Goal: Book appointment/travel/reservation

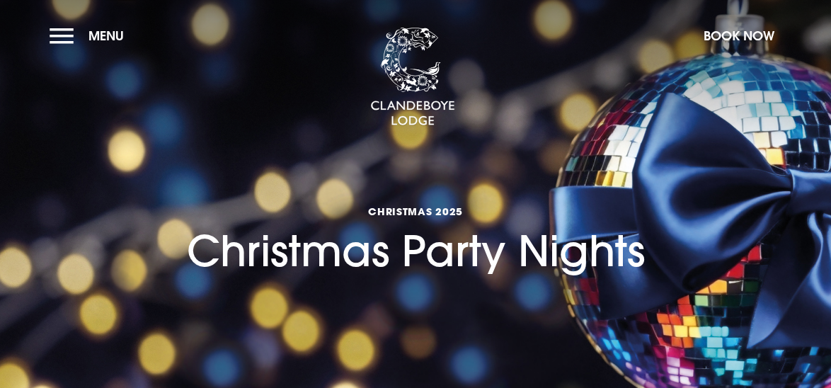
drag, startPoint x: 827, startPoint y: 94, endPoint x: 827, endPoint y: 118, distance: 24.1
click at [827, 118] on section "Christmas 2025 Christmas Party Nights" at bounding box center [415, 212] width 831 height 425
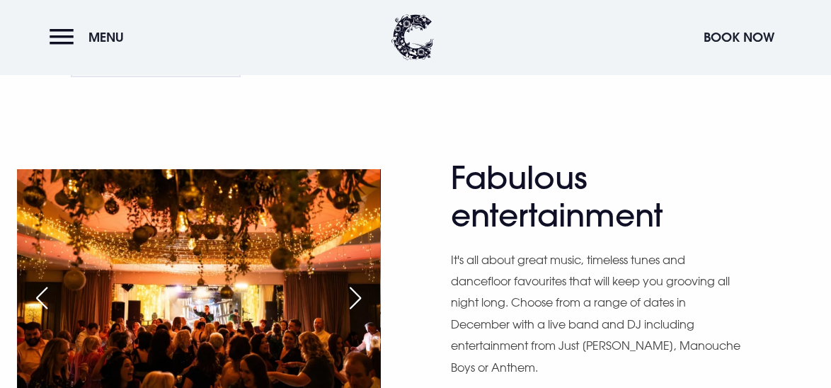
scroll to position [1000, 0]
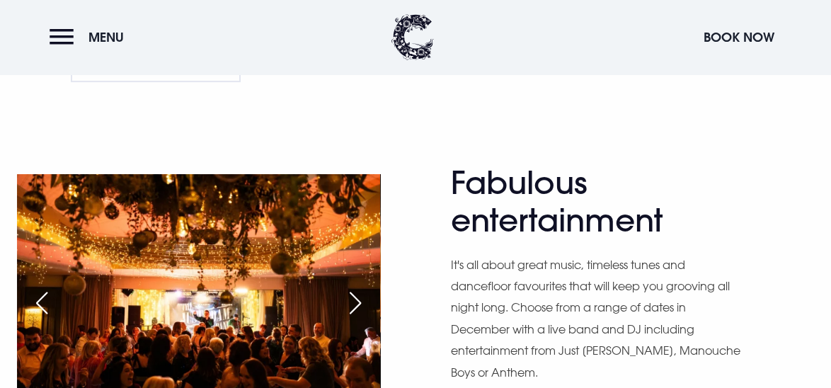
click at [357, 304] on div "Next slide" at bounding box center [355, 302] width 35 height 31
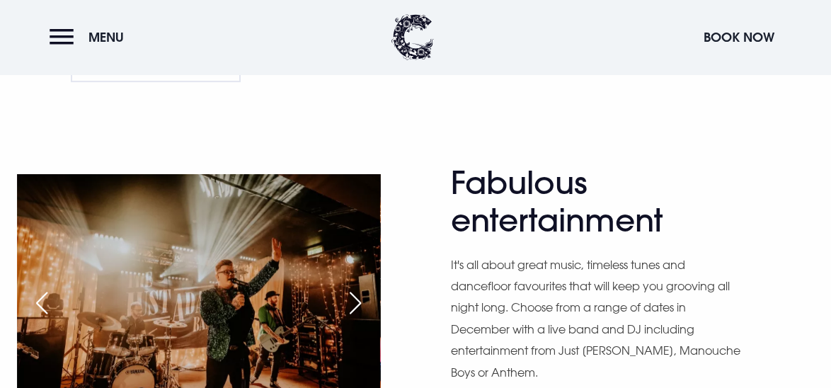
click at [357, 304] on div "Next slide" at bounding box center [355, 302] width 35 height 31
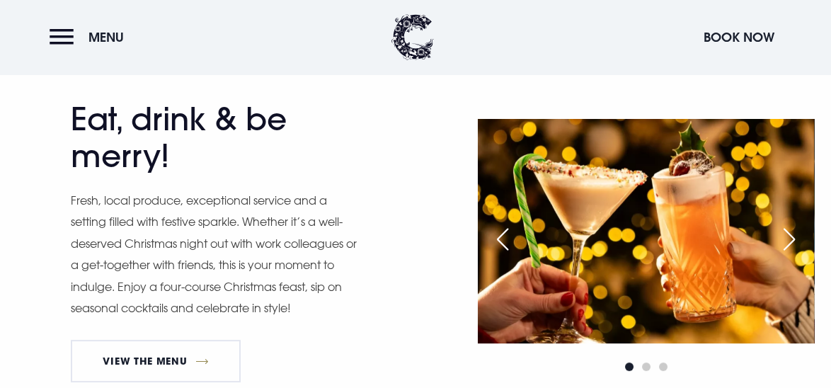
scroll to position [709, 0]
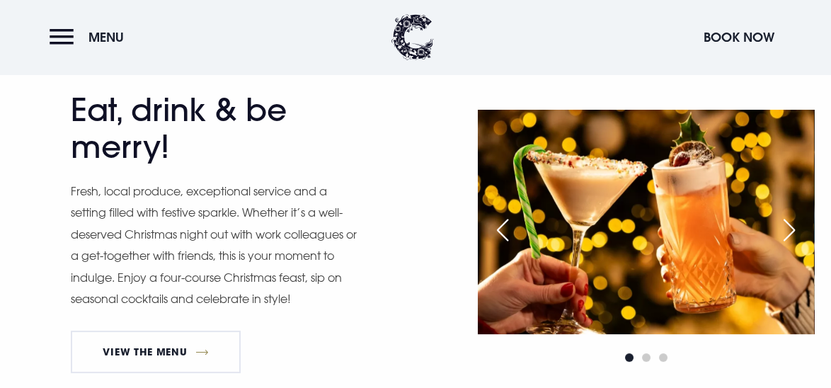
click at [797, 226] on div "Next slide" at bounding box center [788, 229] width 35 height 31
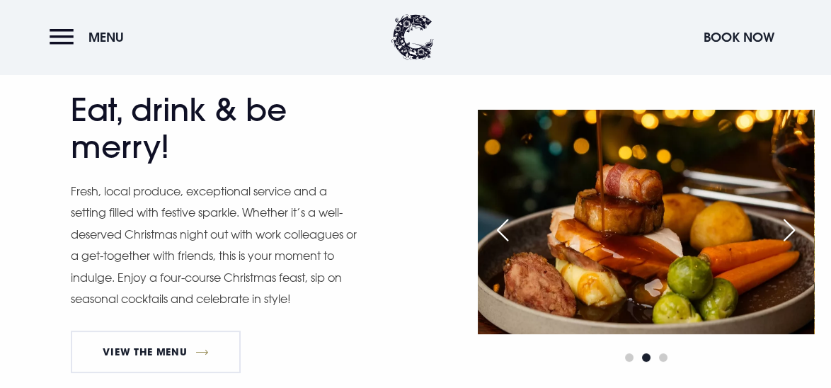
click at [797, 226] on div "Next slide" at bounding box center [788, 229] width 35 height 31
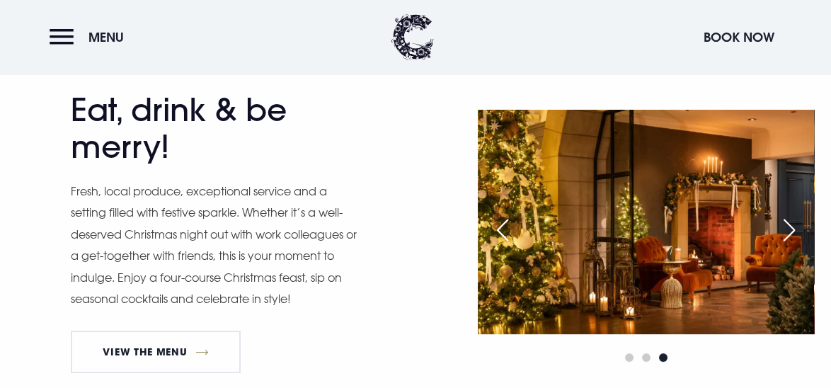
click at [797, 226] on div "Next slide" at bounding box center [788, 229] width 35 height 31
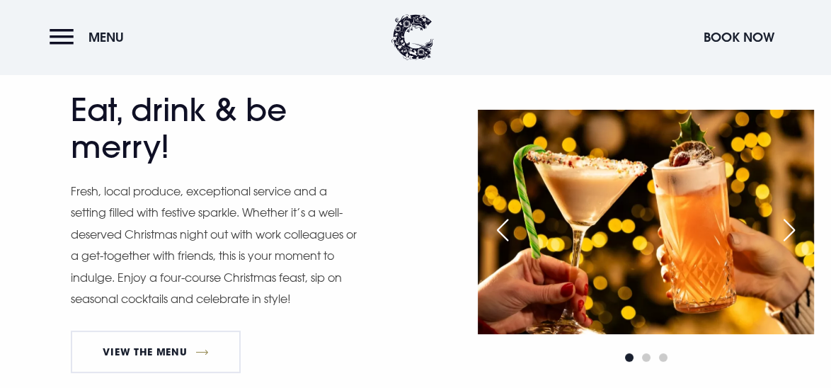
click at [797, 226] on div "Next slide" at bounding box center [788, 229] width 35 height 31
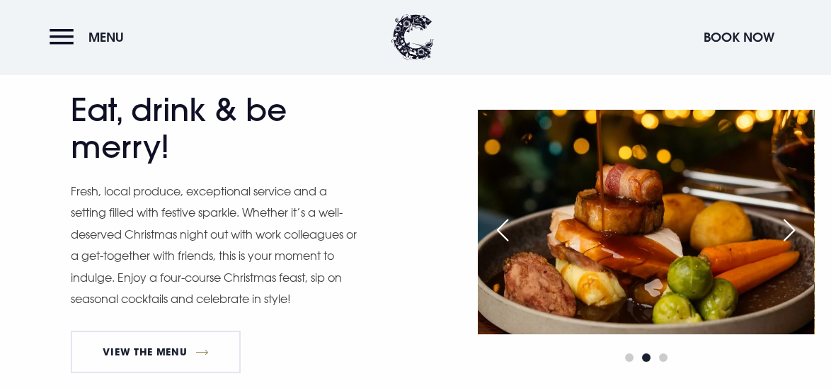
click at [799, 221] on div "Next slide" at bounding box center [788, 229] width 35 height 31
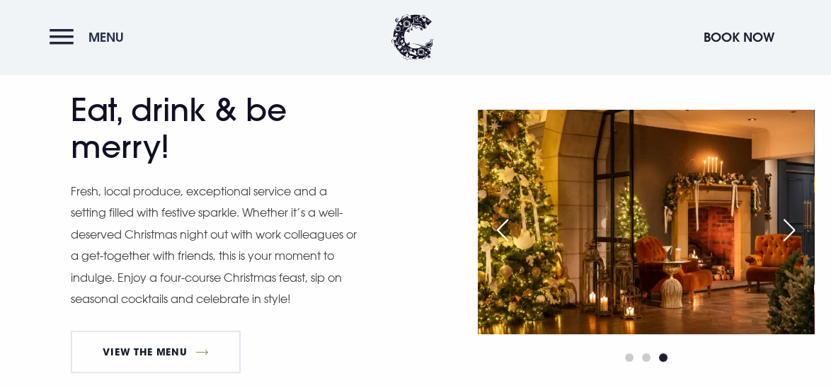
click at [66, 33] on button "Menu" at bounding box center [90, 37] width 81 height 30
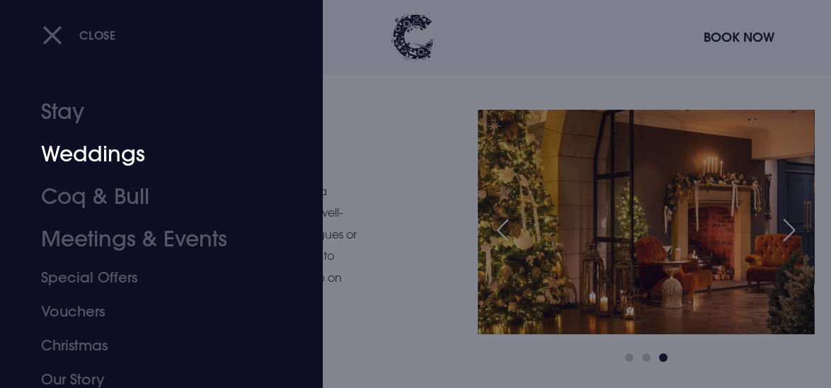
click at [103, 149] on link "Weddings" at bounding box center [151, 154] width 221 height 42
